Goal: Check status: Check status

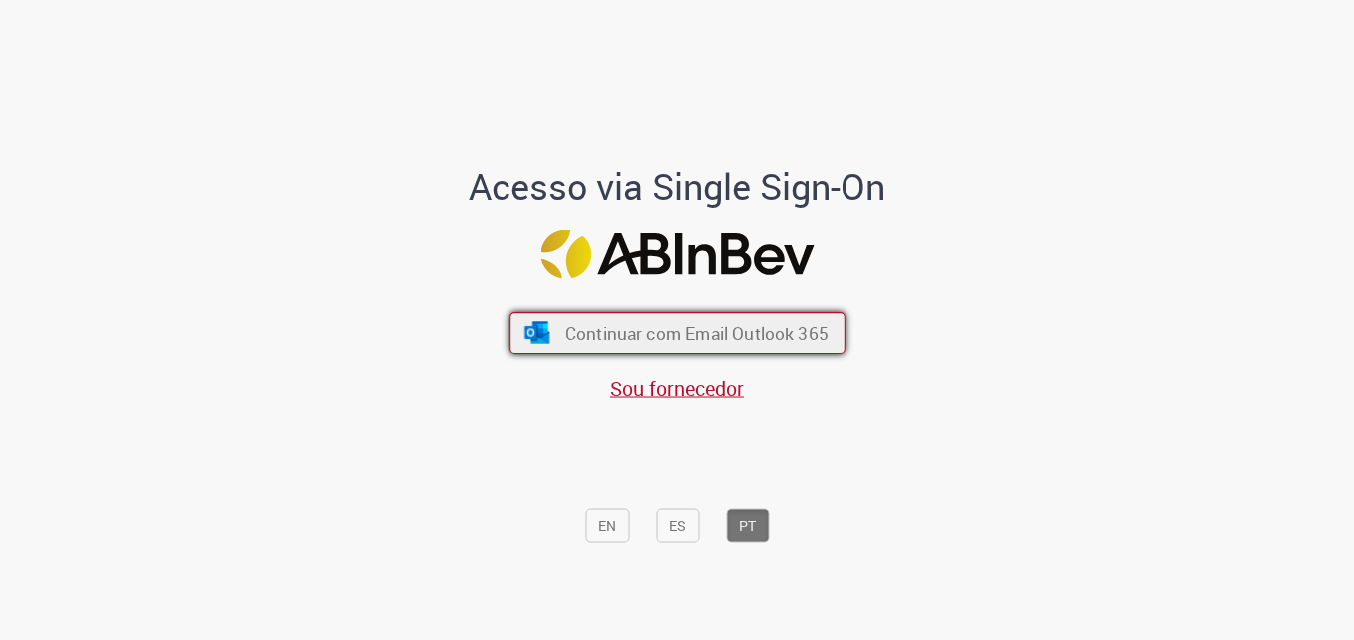
click at [709, 335] on span "Continuar com Email Outlook 365" at bounding box center [695, 332] width 263 height 23
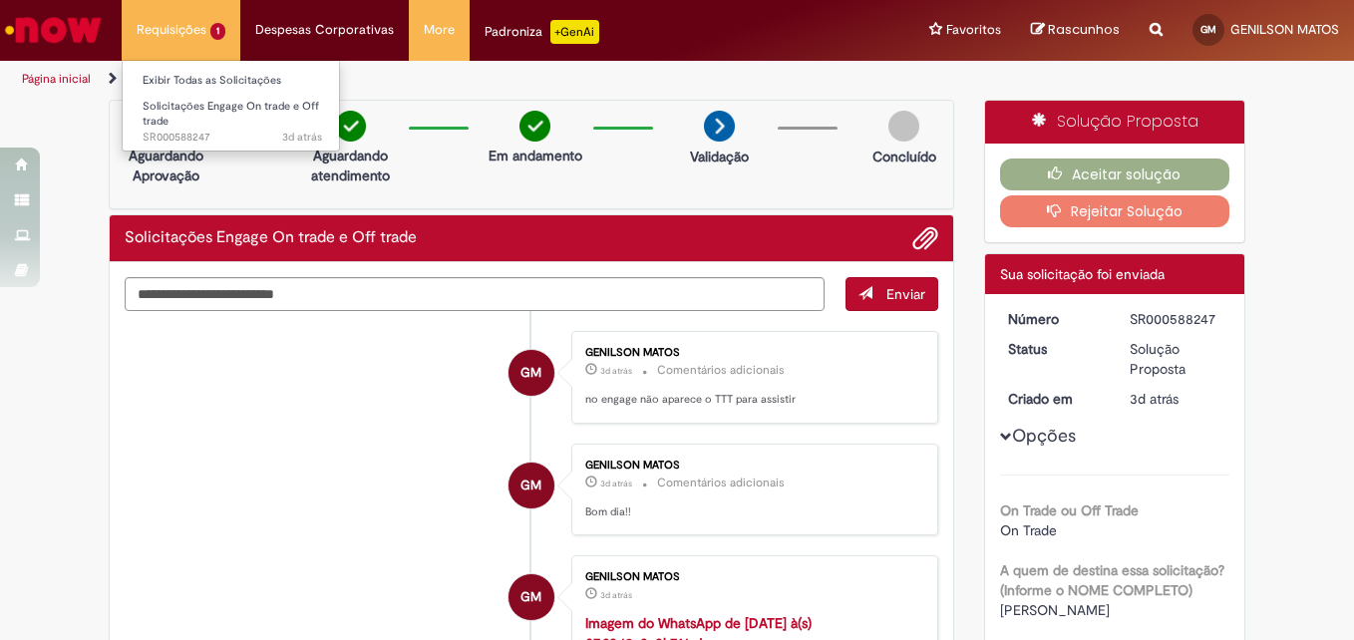
click at [219, 14] on li "Requisições 1 Exibir Todas as Solicitações Solicitações Engage On trade e Off t…" at bounding box center [181, 30] width 119 height 60
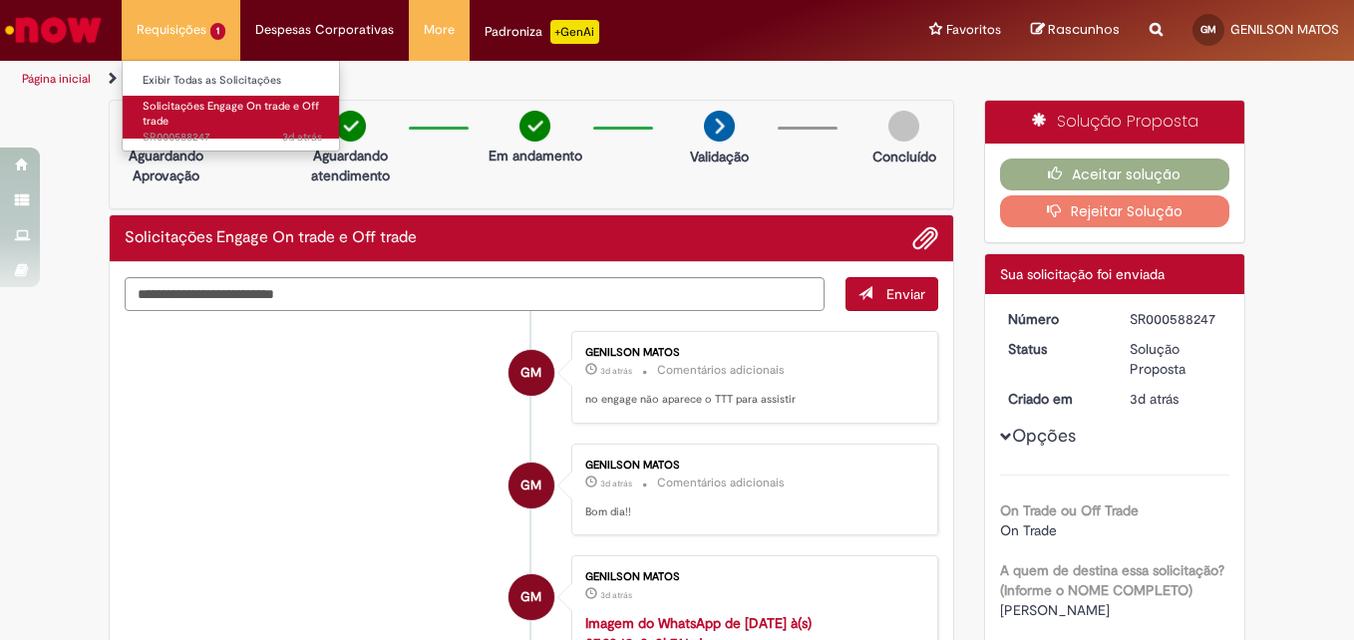
click at [212, 109] on span "Solicitações Engage On trade e Off trade" at bounding box center [231, 114] width 176 height 31
